Goal: Navigation & Orientation: Find specific page/section

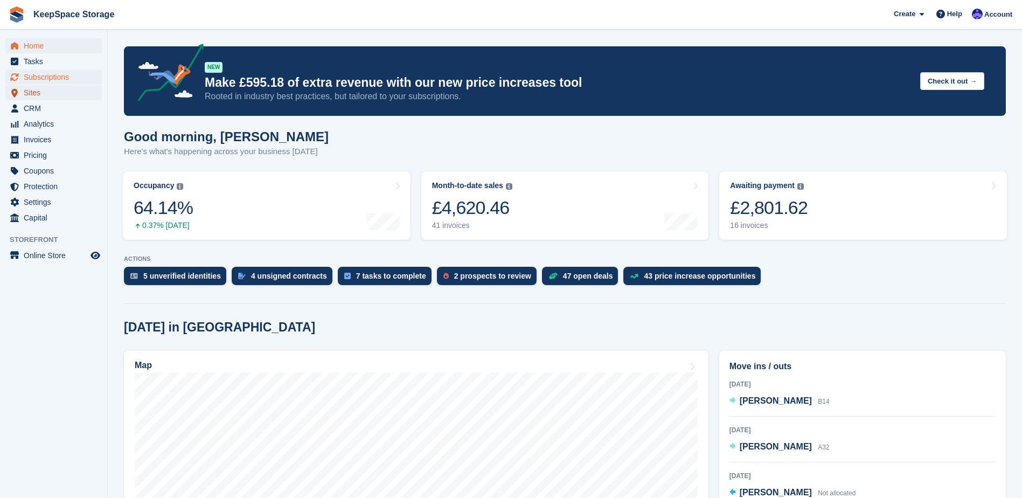
click at [59, 87] on span "Sites" at bounding box center [56, 92] width 65 height 15
click at [59, 79] on span "Subscriptions" at bounding box center [56, 76] width 65 height 15
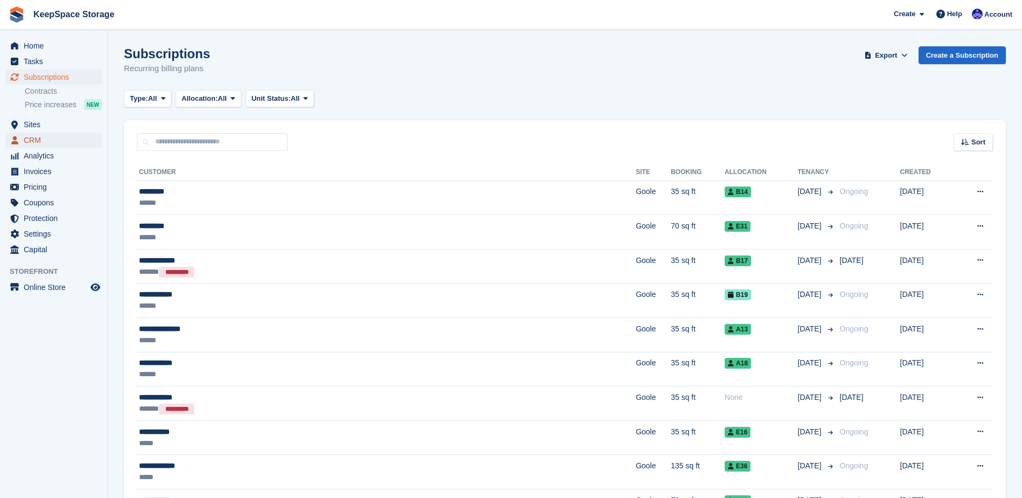
click at [80, 140] on span "CRM" at bounding box center [56, 140] width 65 height 15
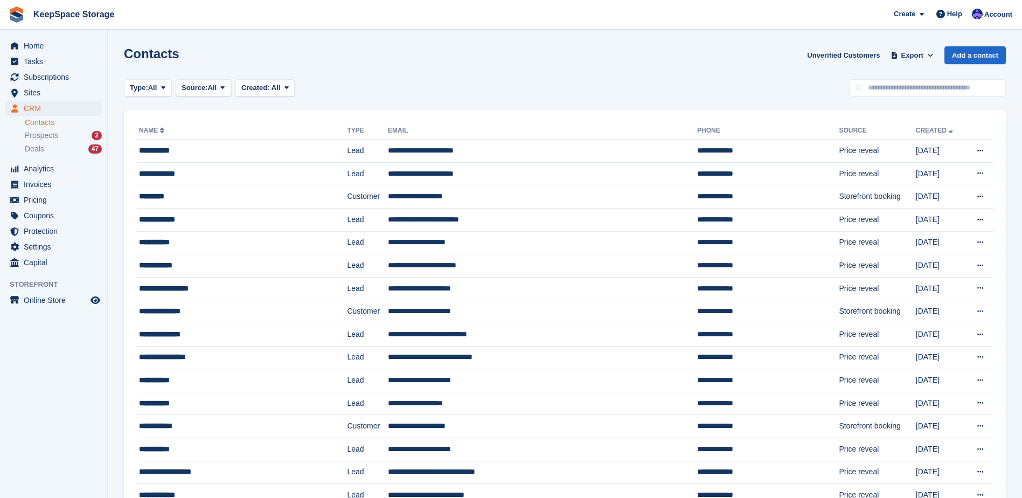
click at [81, 127] on link "Contacts" at bounding box center [63, 122] width 77 height 10
click at [79, 133] on div "Prospects 2" at bounding box center [63, 135] width 77 height 10
